Goal: Task Accomplishment & Management: Complete application form

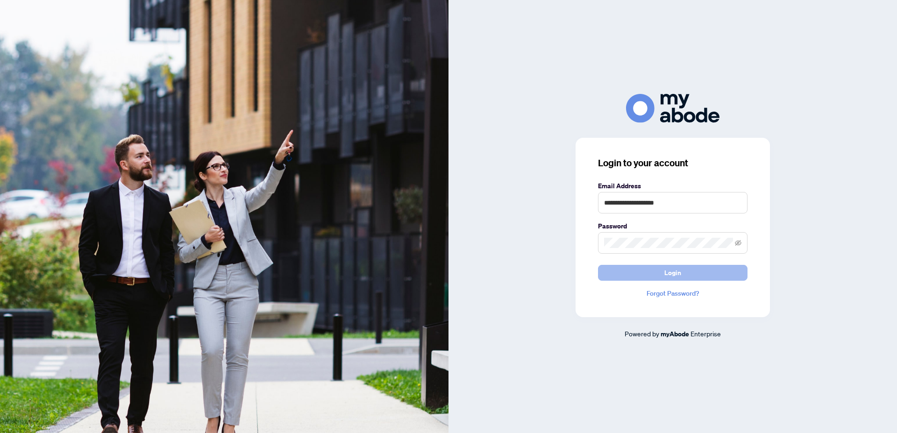
click at [671, 270] on span "Login" at bounding box center [672, 272] width 17 height 15
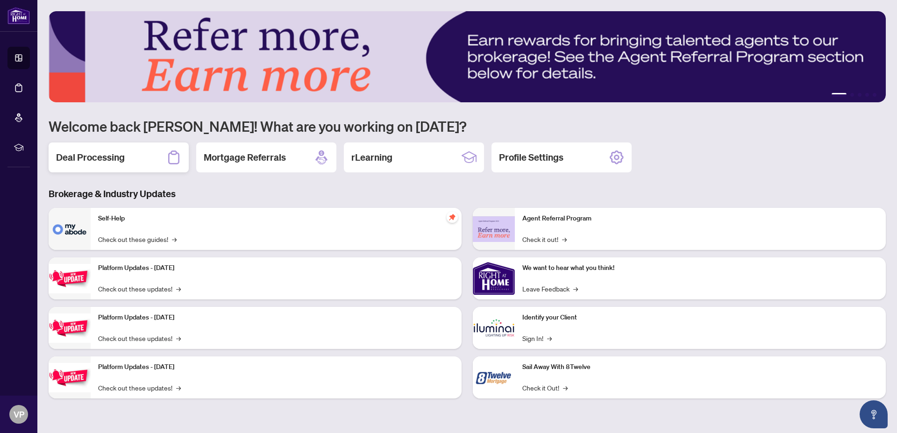
click at [95, 161] on h2 "Deal Processing" at bounding box center [90, 157] width 69 height 13
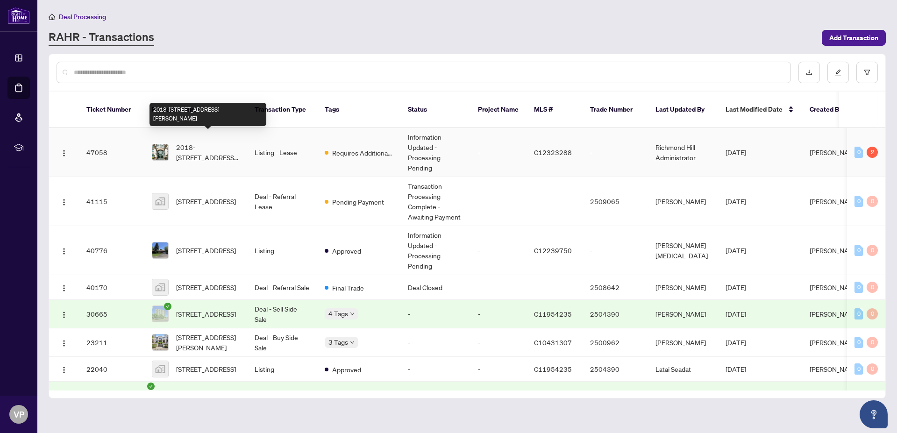
click at [206, 142] on span "2018-[STREET_ADDRESS][PERSON_NAME]" at bounding box center [208, 152] width 64 height 21
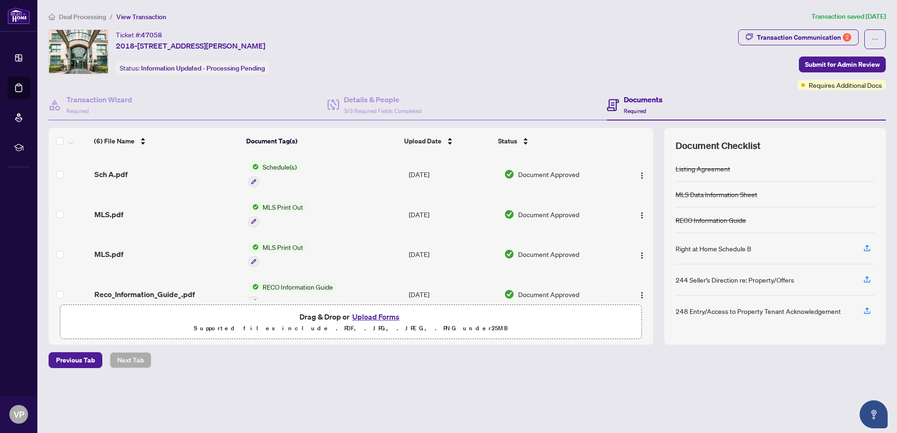
click at [370, 317] on button "Upload Forms" at bounding box center [375, 317] width 53 height 12
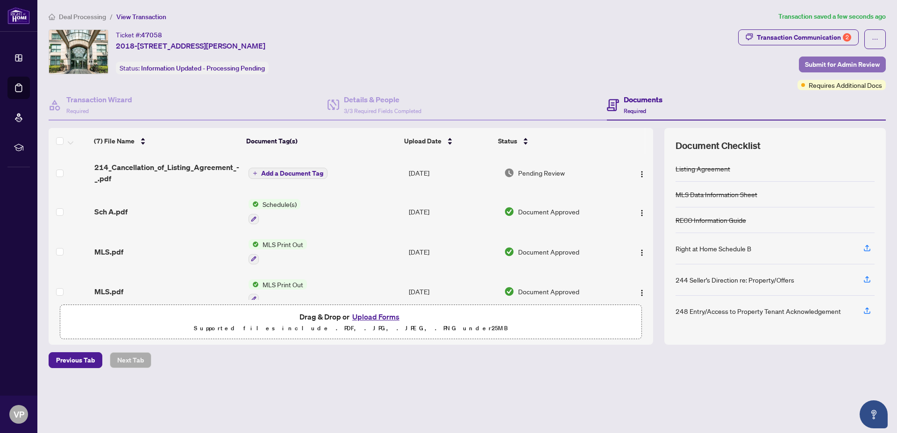
click at [840, 62] on span "Submit for Admin Review" at bounding box center [842, 64] width 75 height 15
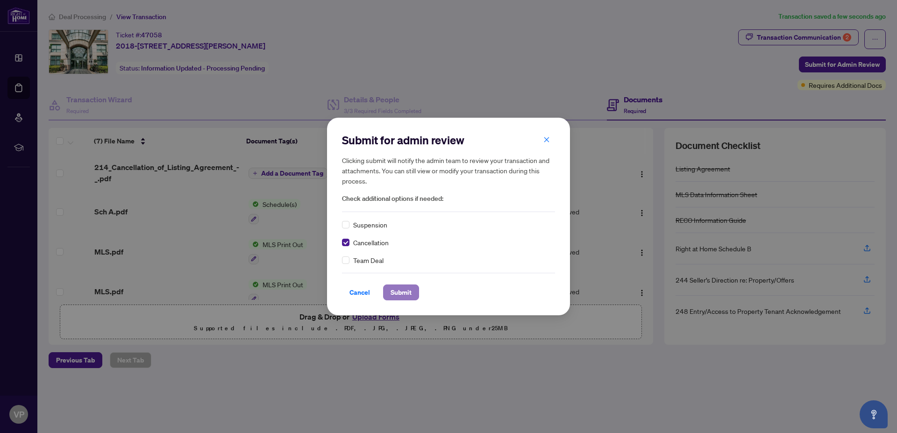
click at [397, 292] on span "Submit" at bounding box center [401, 292] width 21 height 15
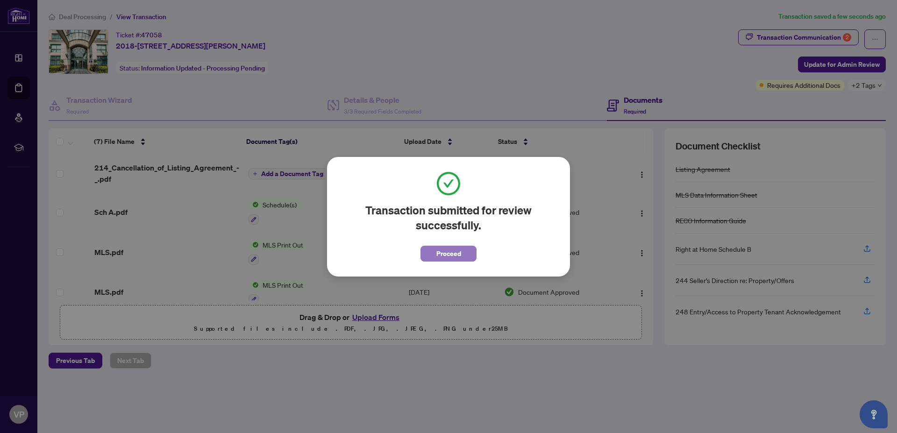
click at [448, 254] on span "Proceed" at bounding box center [448, 253] width 25 height 15
